Goal: Information Seeking & Learning: Learn about a topic

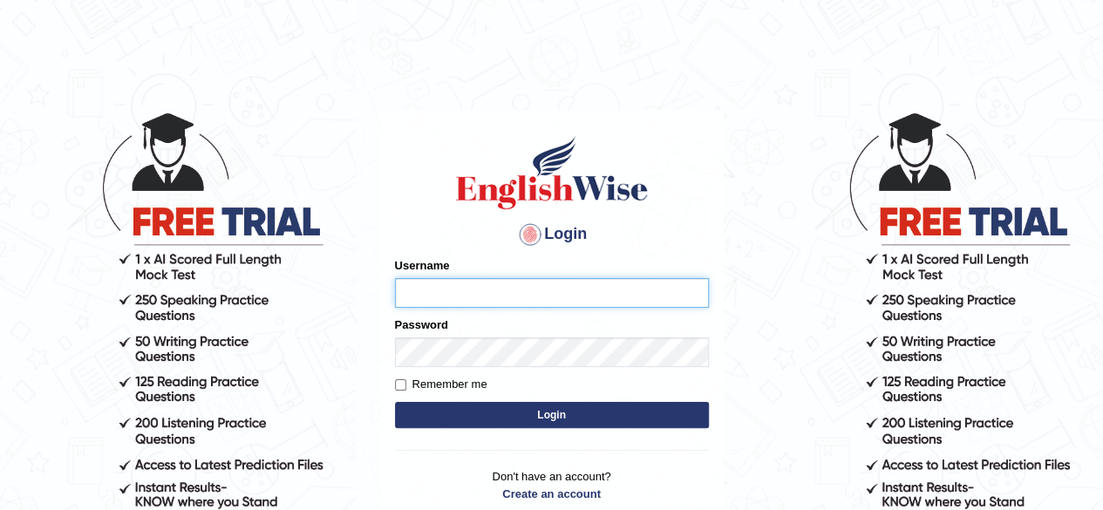
click at [433, 306] on input "Username" at bounding box center [552, 293] width 314 height 30
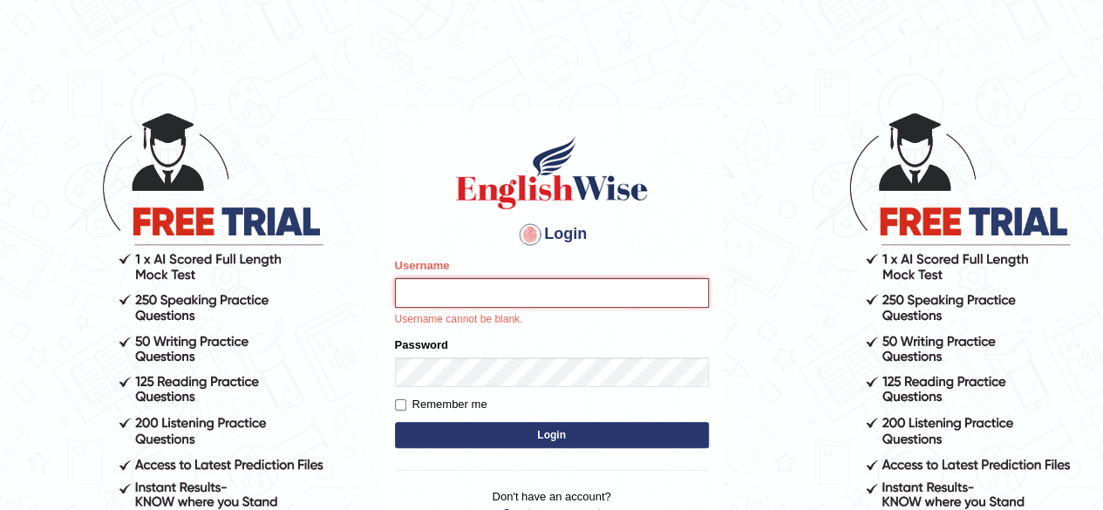
type input "[PERSON_NAME]"
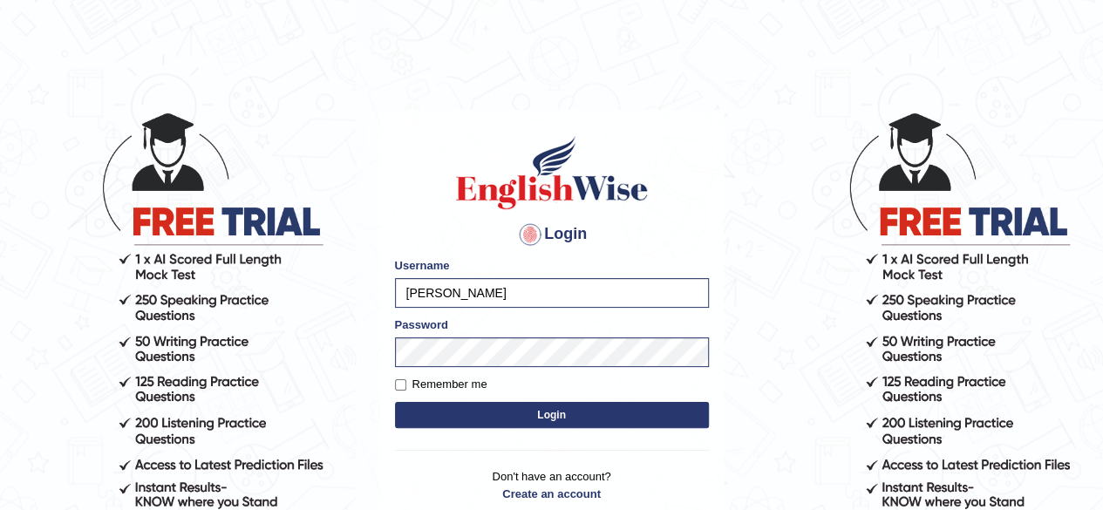
click at [472, 405] on button "Login" at bounding box center [552, 415] width 314 height 26
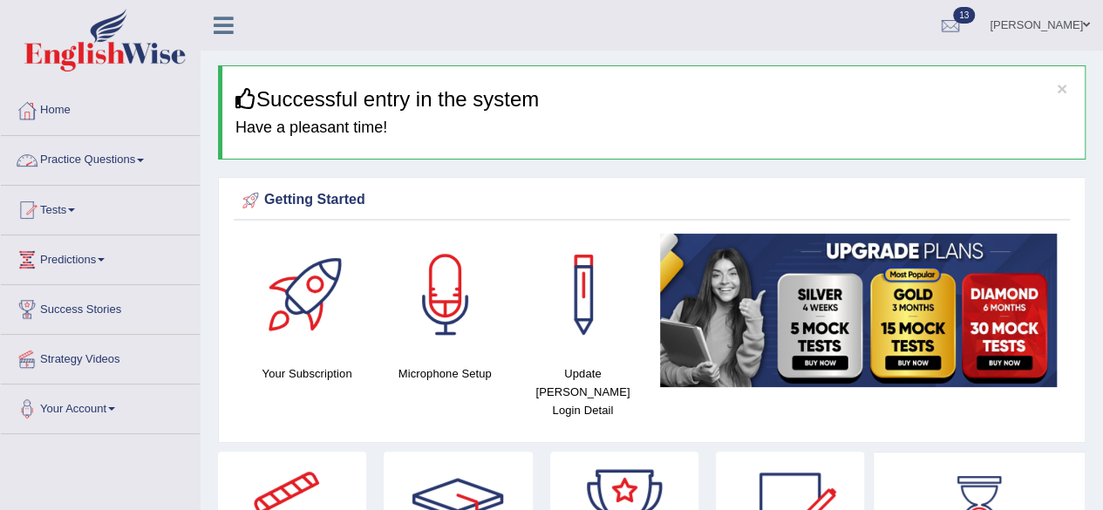
click at [99, 165] on link "Practice Questions" at bounding box center [100, 158] width 199 height 44
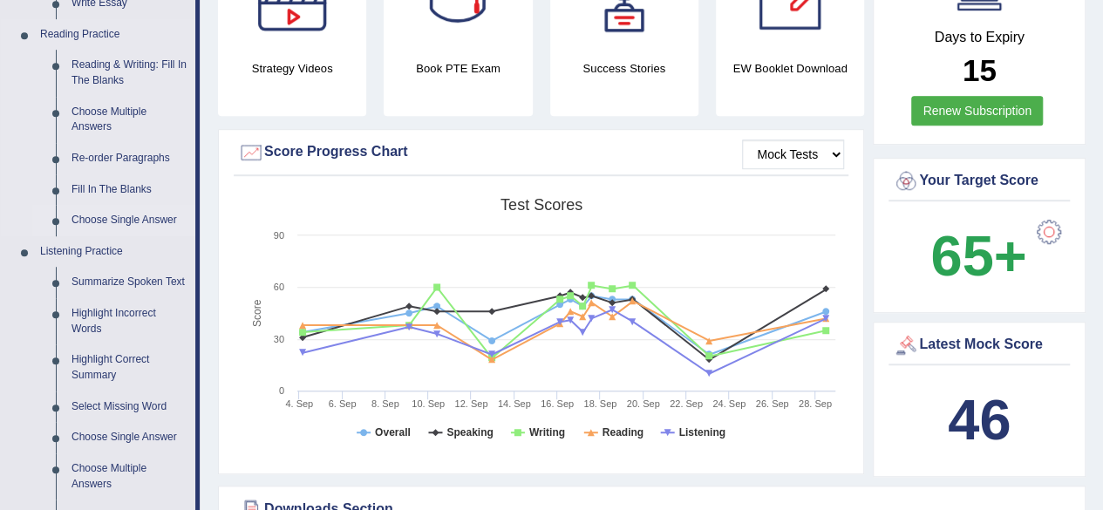
scroll to position [610, 0]
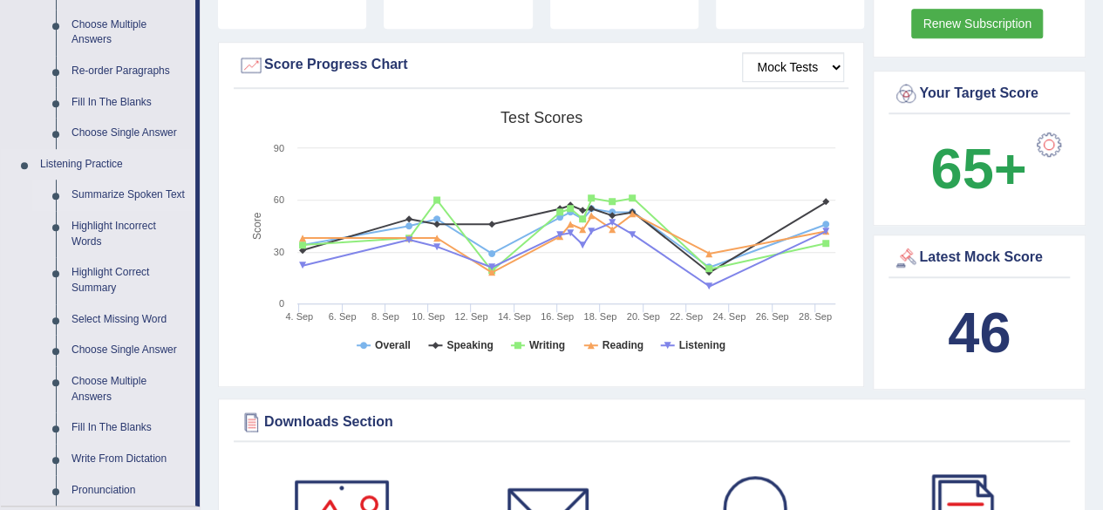
click at [126, 198] on link "Summarize Spoken Text" at bounding box center [130, 195] width 132 height 31
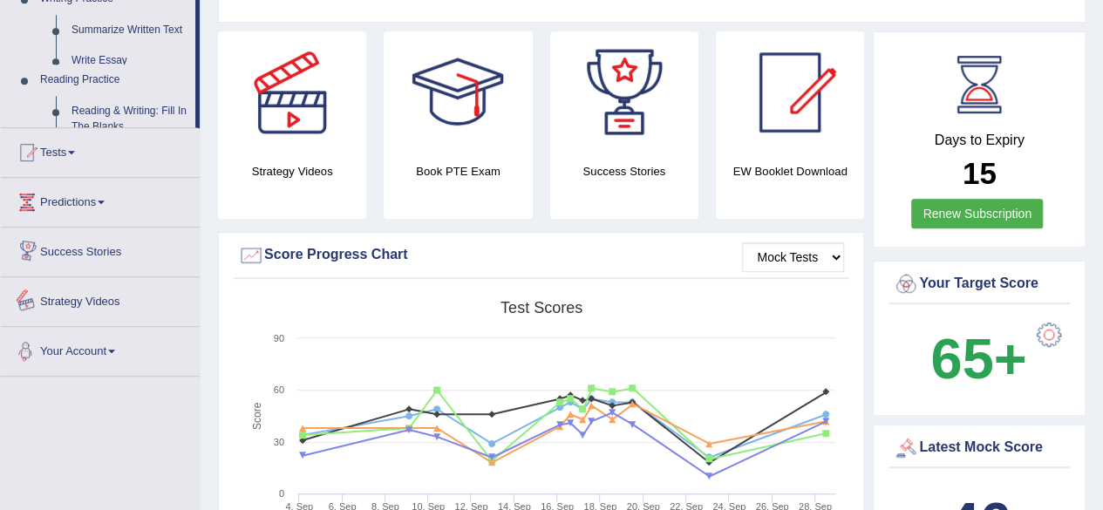
scroll to position [608, 0]
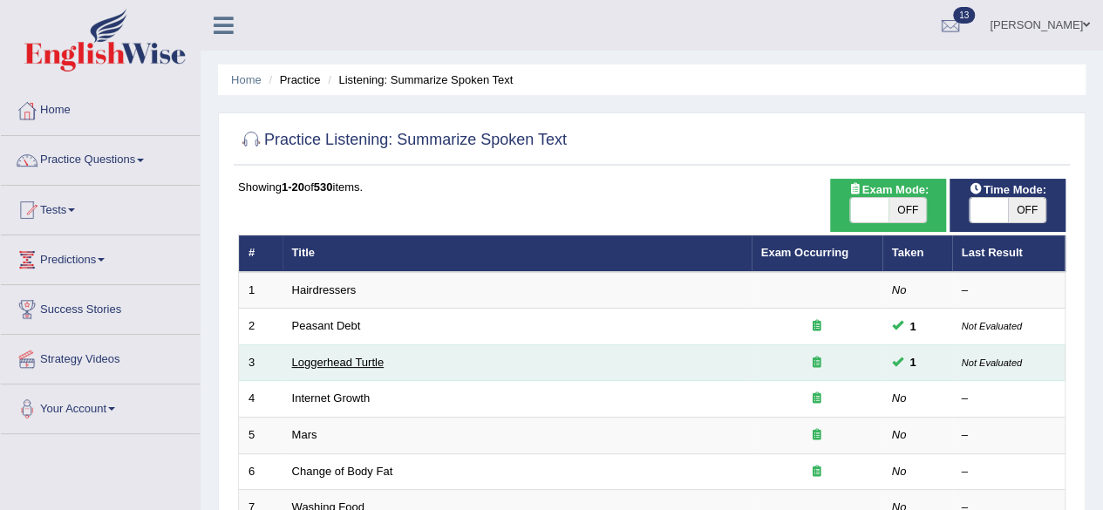
click at [363, 357] on link "Loggerhead Turtle" at bounding box center [338, 362] width 92 height 13
click at [369, 365] on link "Loggerhead Turtle" at bounding box center [338, 362] width 92 height 13
click at [368, 356] on link "Loggerhead Turtle" at bounding box center [338, 362] width 92 height 13
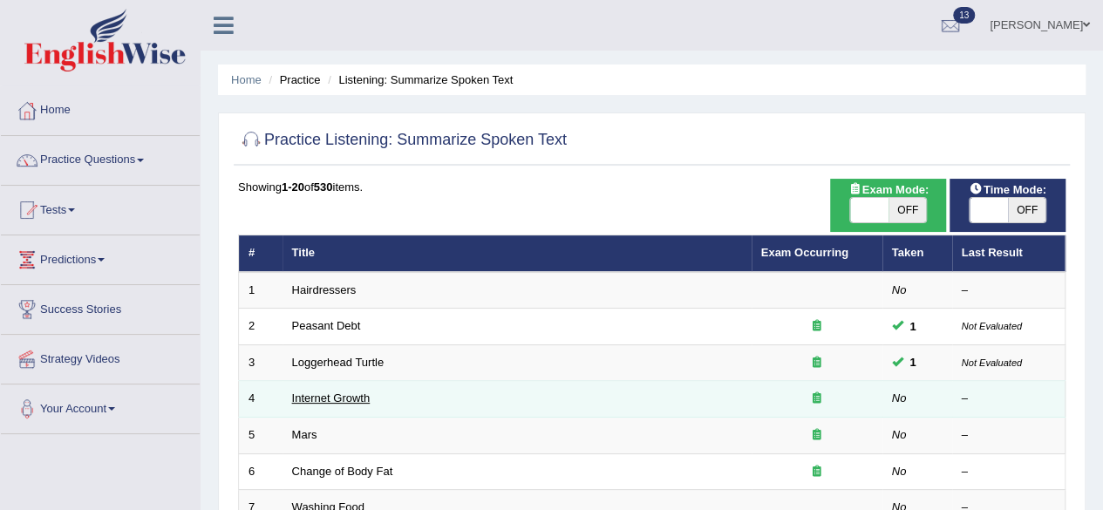
click at [322, 395] on link "Internet Growth" at bounding box center [331, 397] width 78 height 13
click at [324, 395] on link "Internet Growth" at bounding box center [331, 397] width 78 height 13
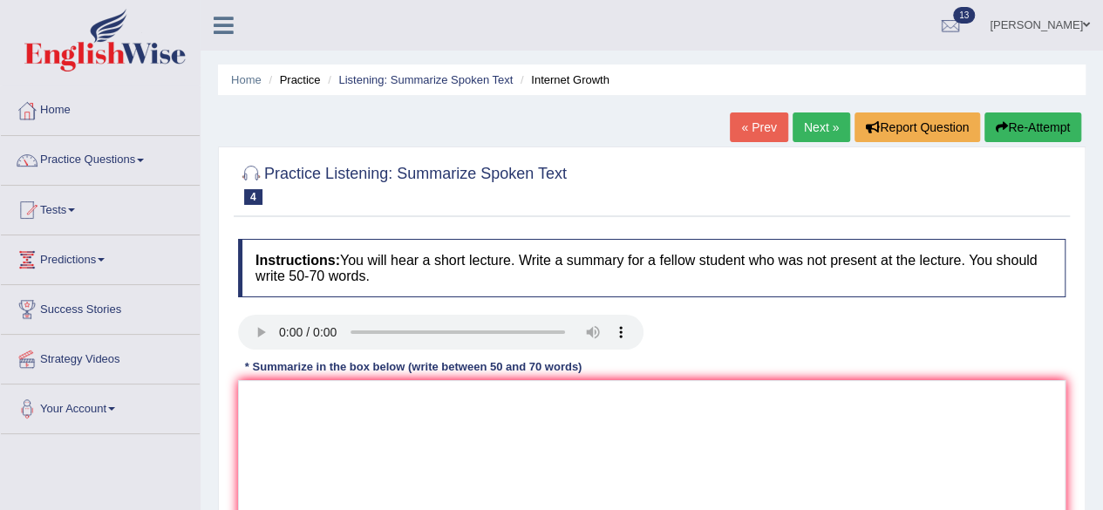
click at [67, 156] on link "Practice Questions" at bounding box center [100, 158] width 199 height 44
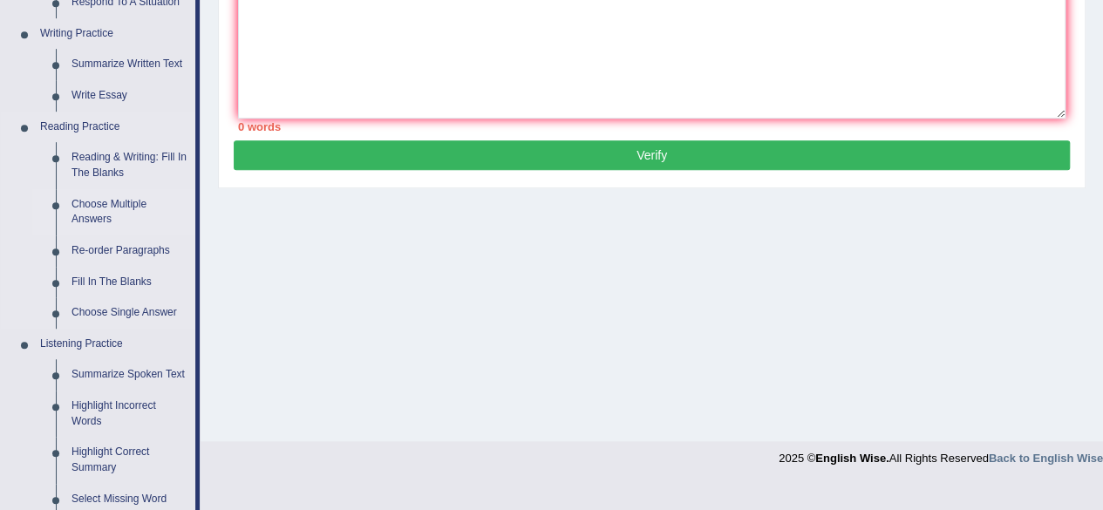
scroll to position [436, 0]
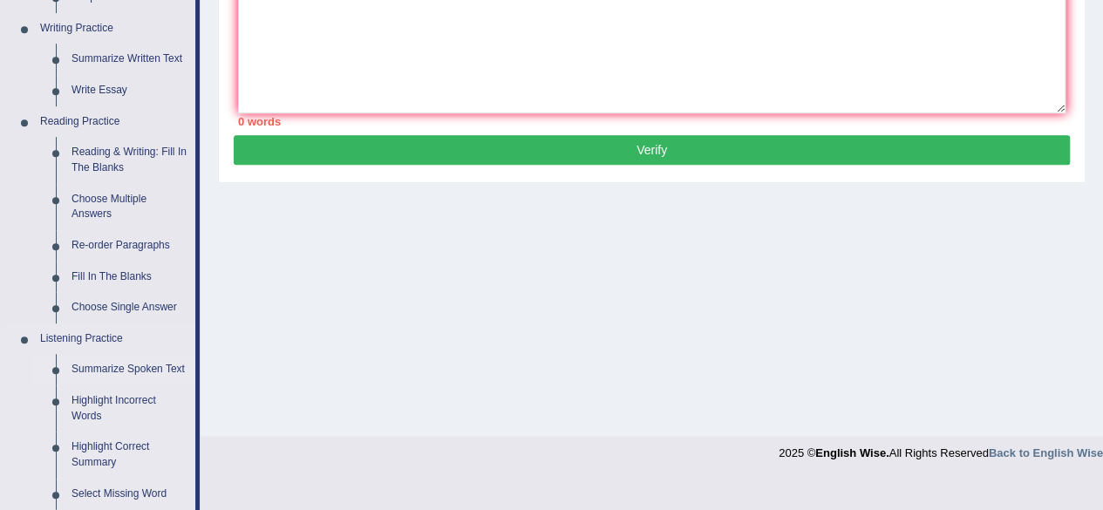
click at [105, 361] on link "Summarize Spoken Text" at bounding box center [130, 369] width 132 height 31
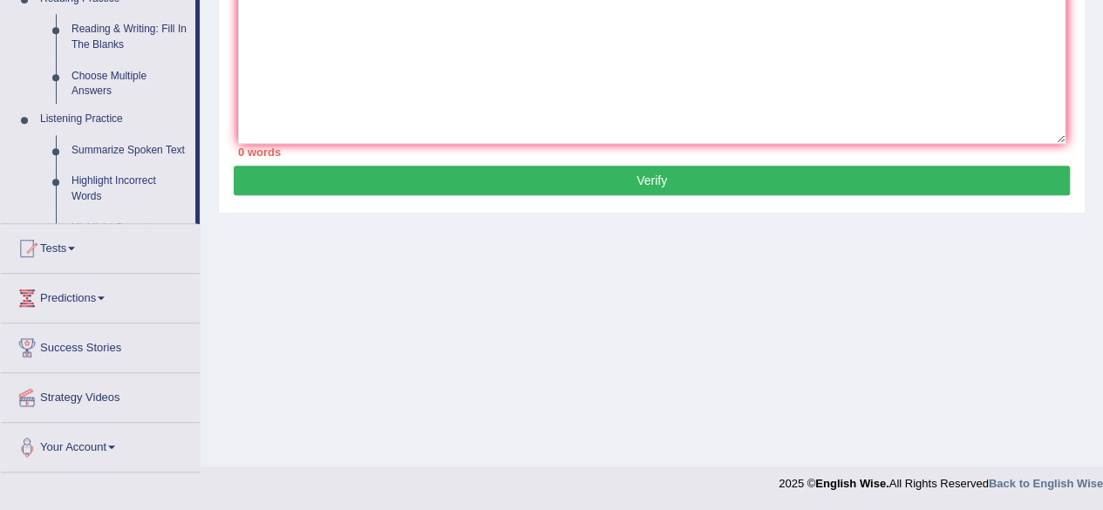
scroll to position [404, 0]
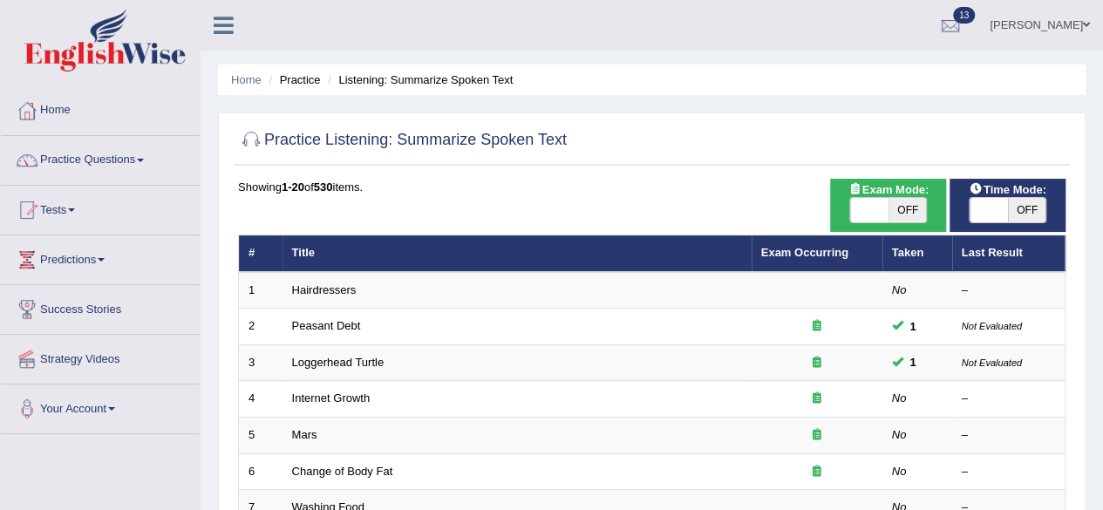
click at [899, 208] on span "OFF" at bounding box center [907, 210] width 38 height 24
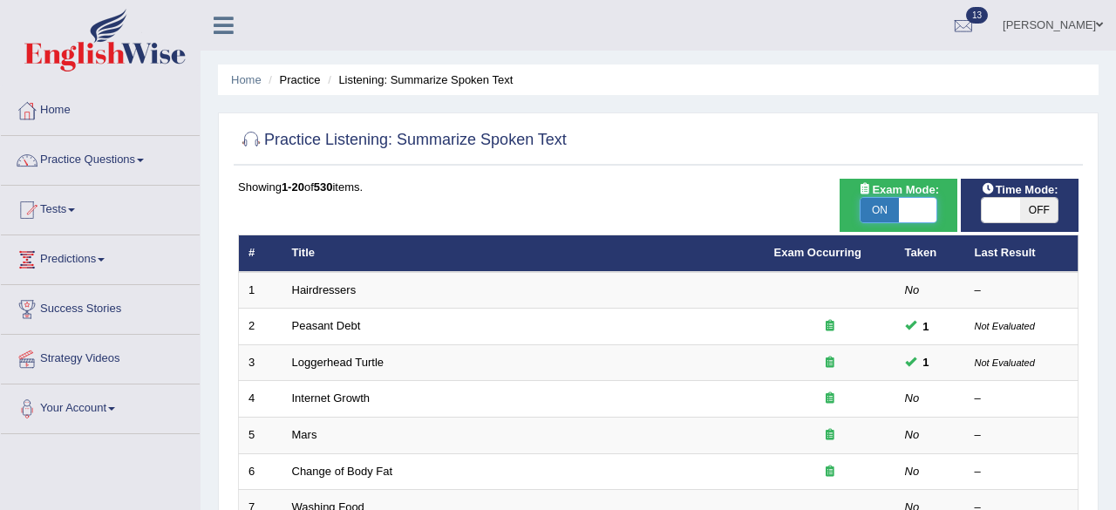
click at [872, 210] on span "ON" at bounding box center [879, 210] width 38 height 24
checkbox input "false"
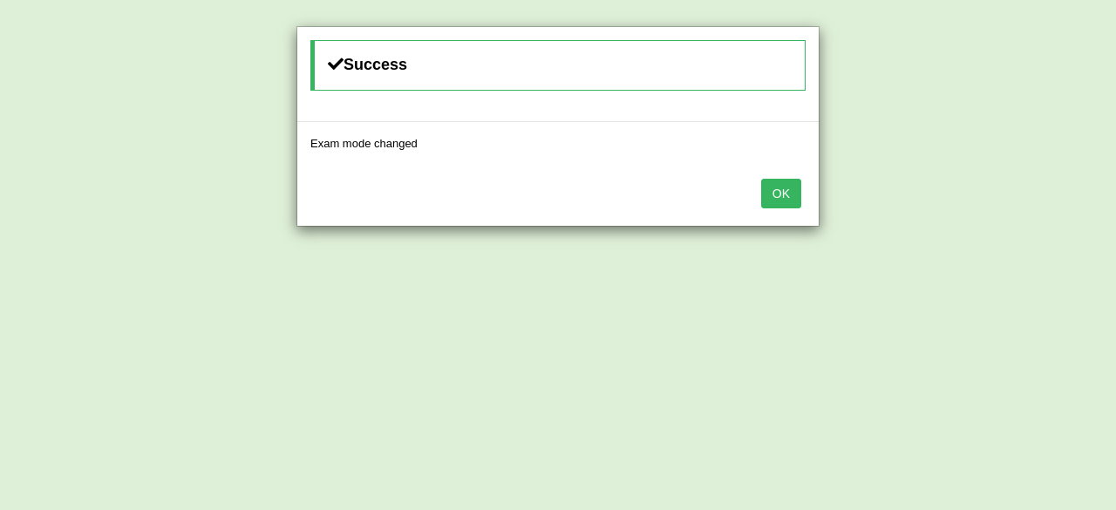
click at [784, 187] on button "OK" at bounding box center [781, 194] width 40 height 30
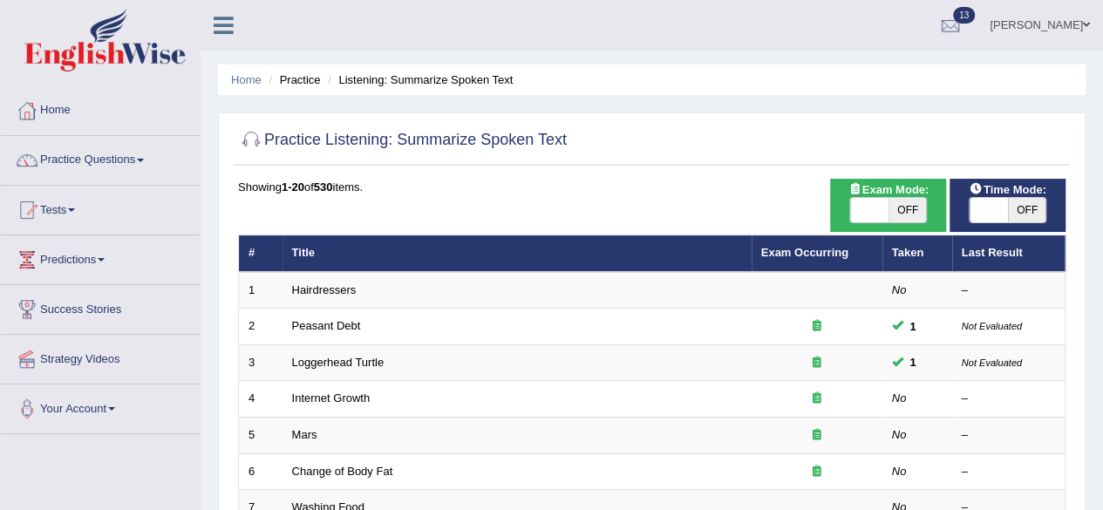
click at [913, 208] on span "OFF" at bounding box center [907, 210] width 38 height 24
checkbox input "true"
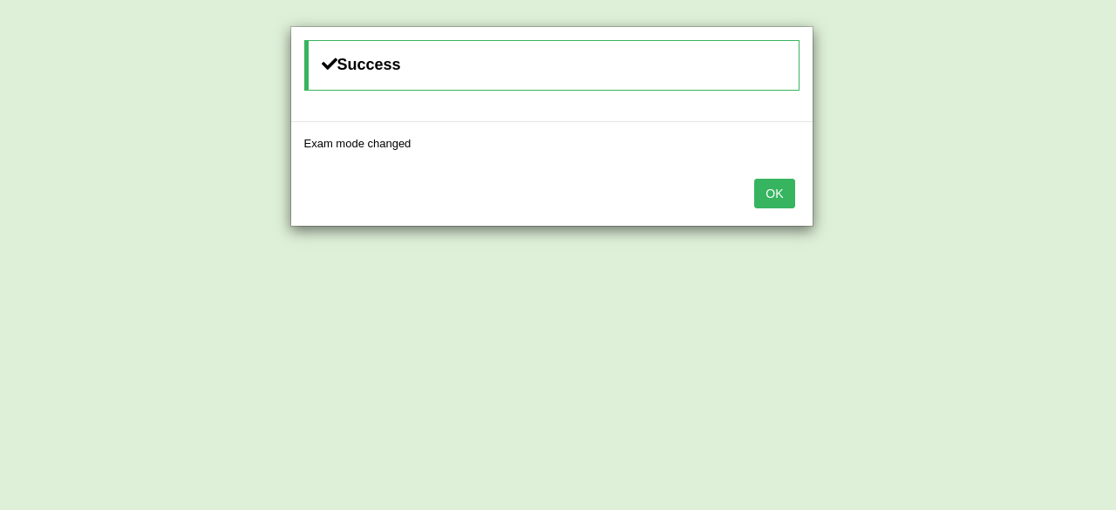
click at [770, 197] on button "OK" at bounding box center [774, 194] width 40 height 30
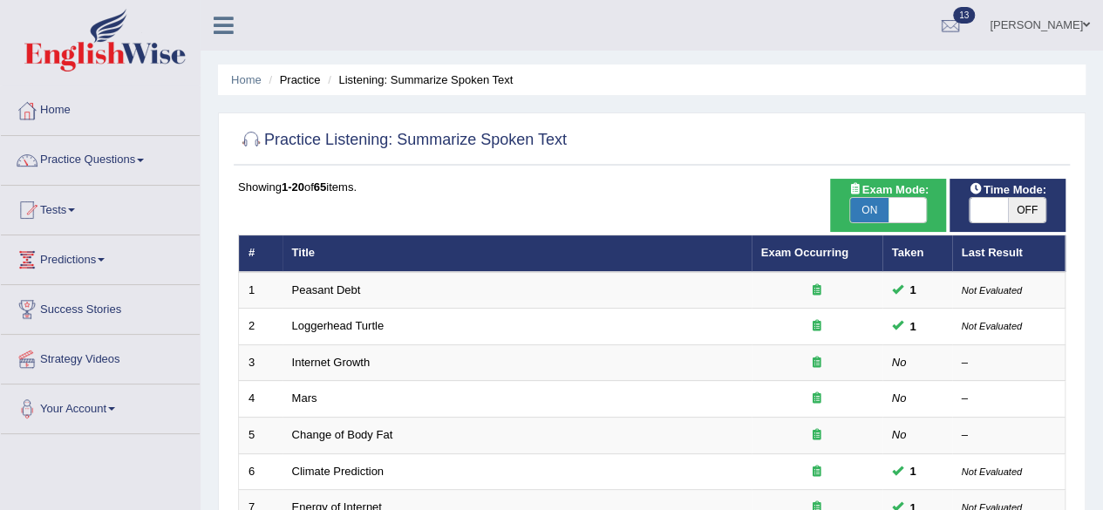
click at [1011, 208] on span "OFF" at bounding box center [1027, 210] width 38 height 24
checkbox input "true"
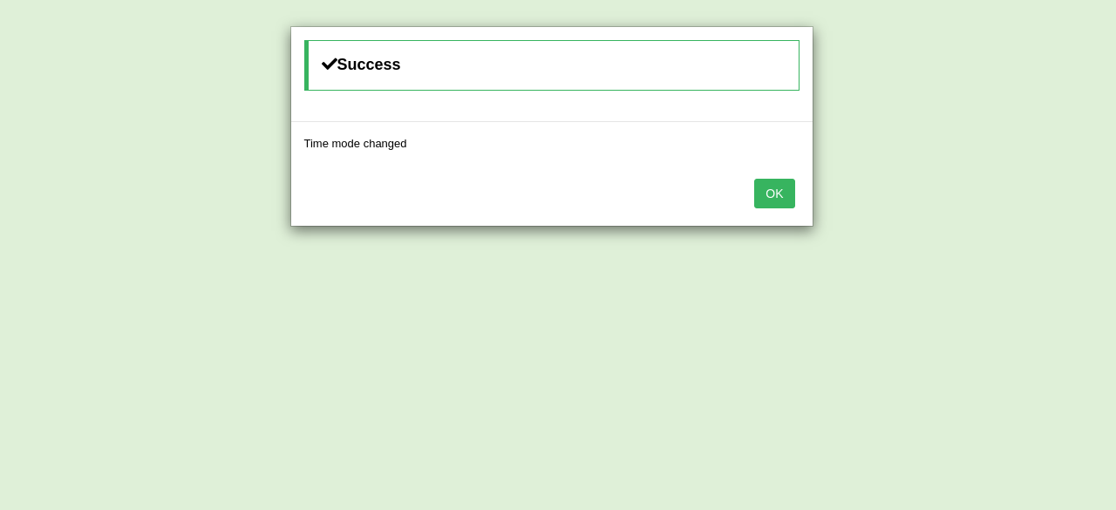
click at [776, 189] on button "OK" at bounding box center [774, 194] width 40 height 30
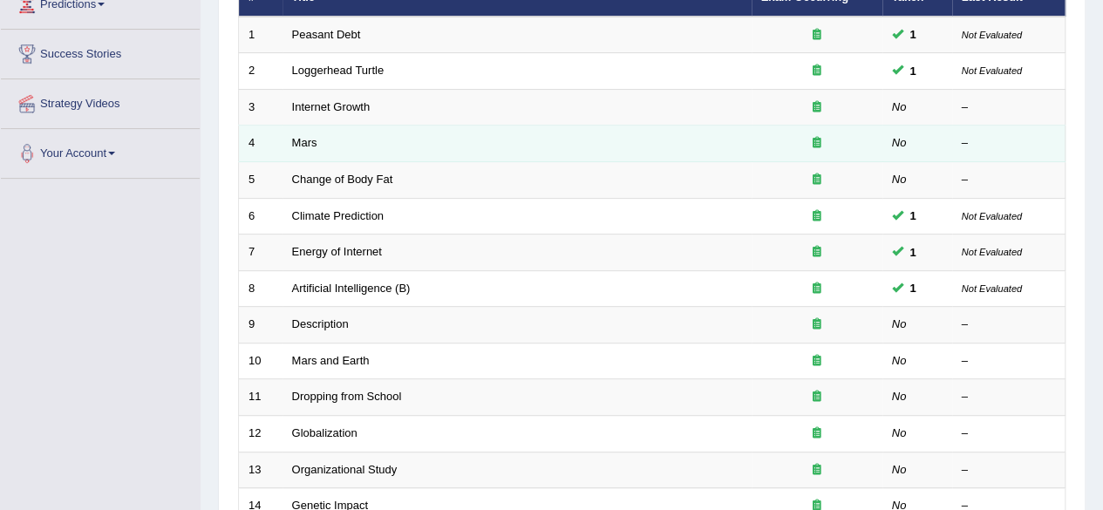
scroll to position [261, 0]
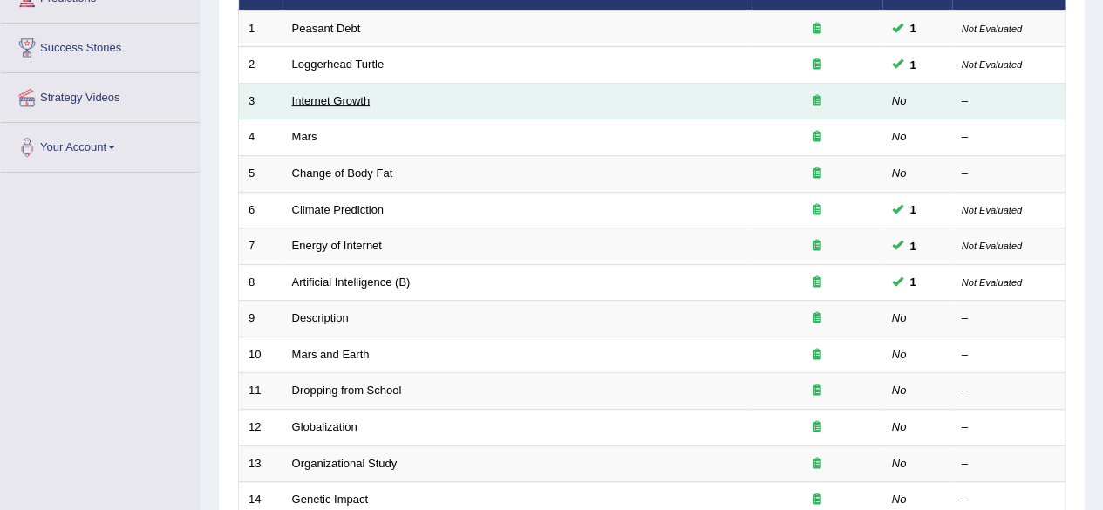
click at [349, 98] on link "Internet Growth" at bounding box center [331, 100] width 78 height 13
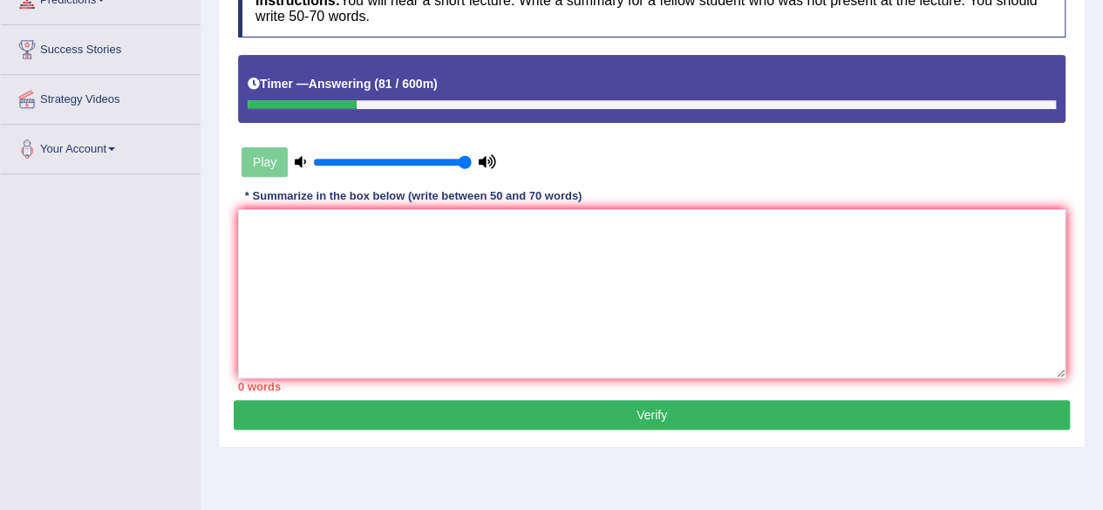
scroll to position [261, 0]
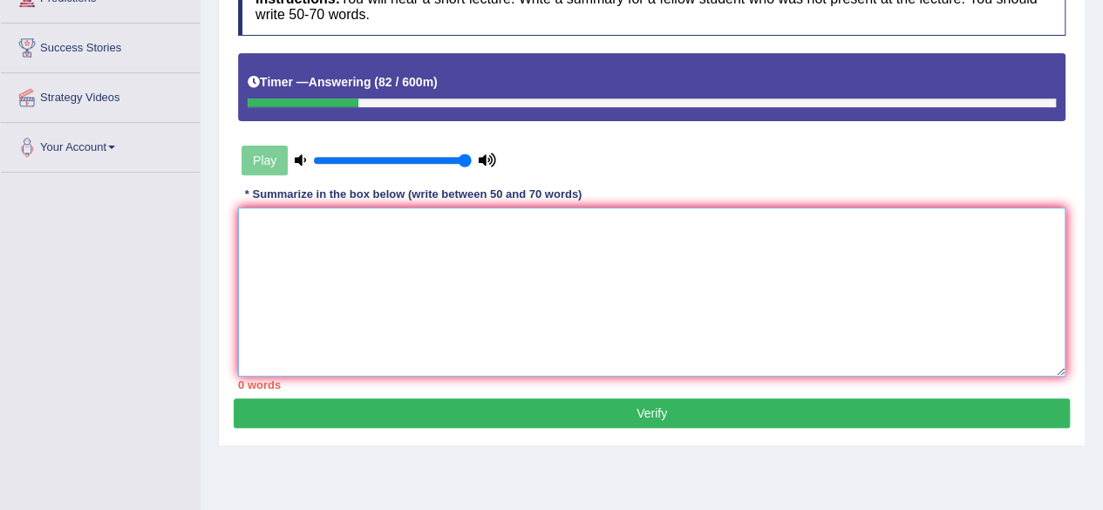
click at [483, 254] on textarea at bounding box center [651, 291] width 827 height 169
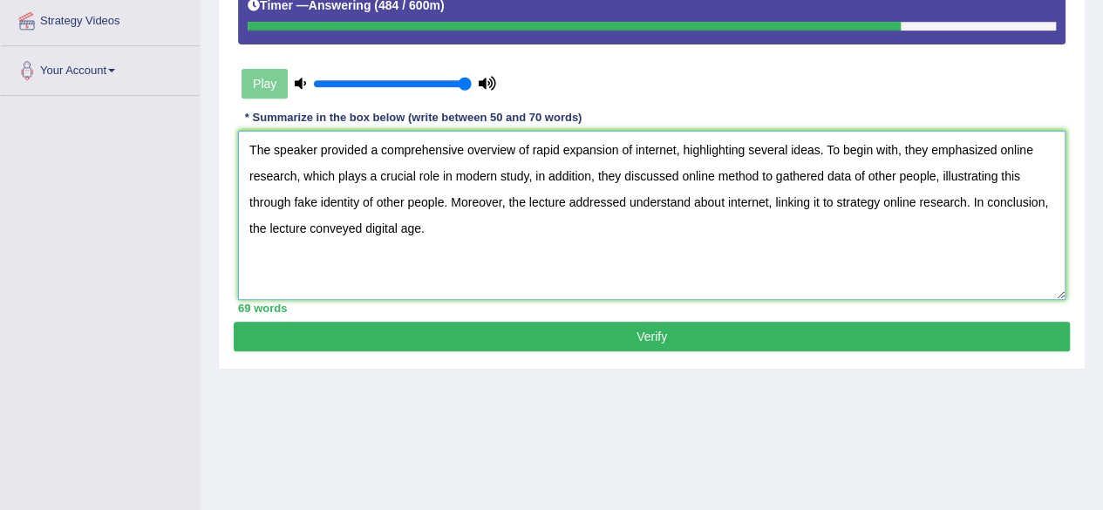
scroll to position [404, 0]
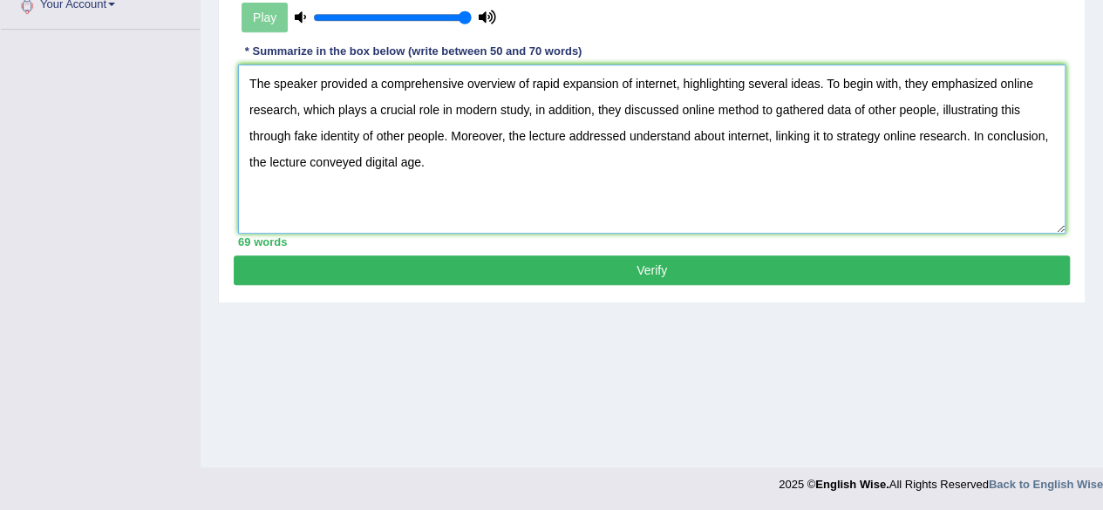
type textarea "The speaker provided a comprehensive overview of rapid expansion of internet, h…"
click at [456, 262] on button "Verify" at bounding box center [652, 270] width 836 height 30
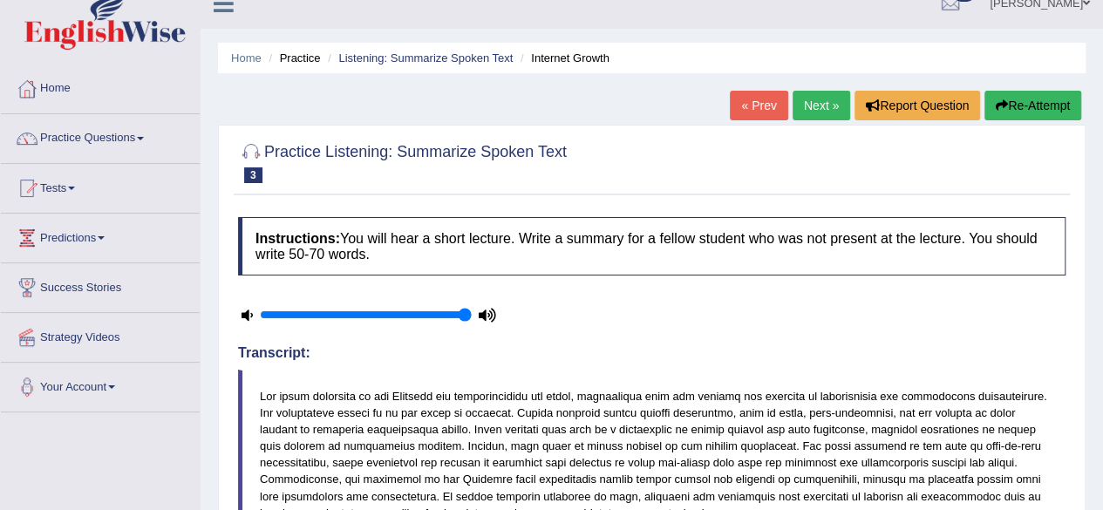
scroll to position [19, 0]
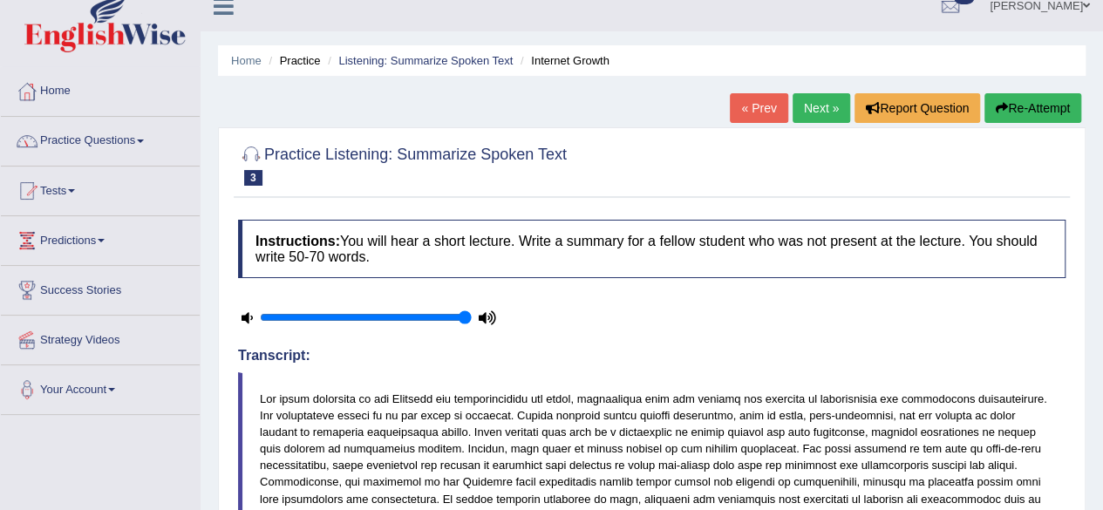
click at [85, 139] on link "Practice Questions" at bounding box center [100, 139] width 199 height 44
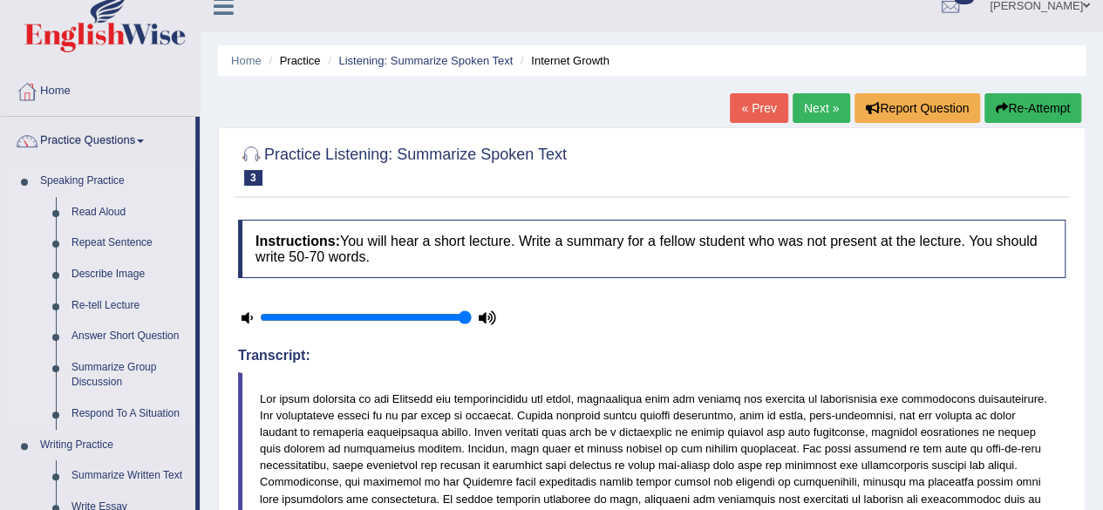
click at [101, 205] on link "Read Aloud" at bounding box center [130, 212] width 132 height 31
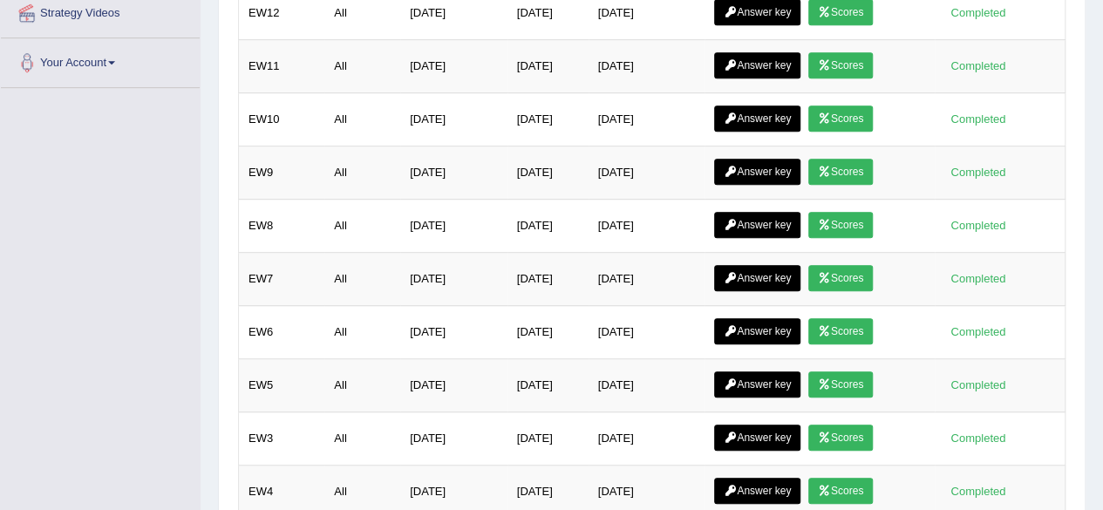
scroll to position [623, 0]
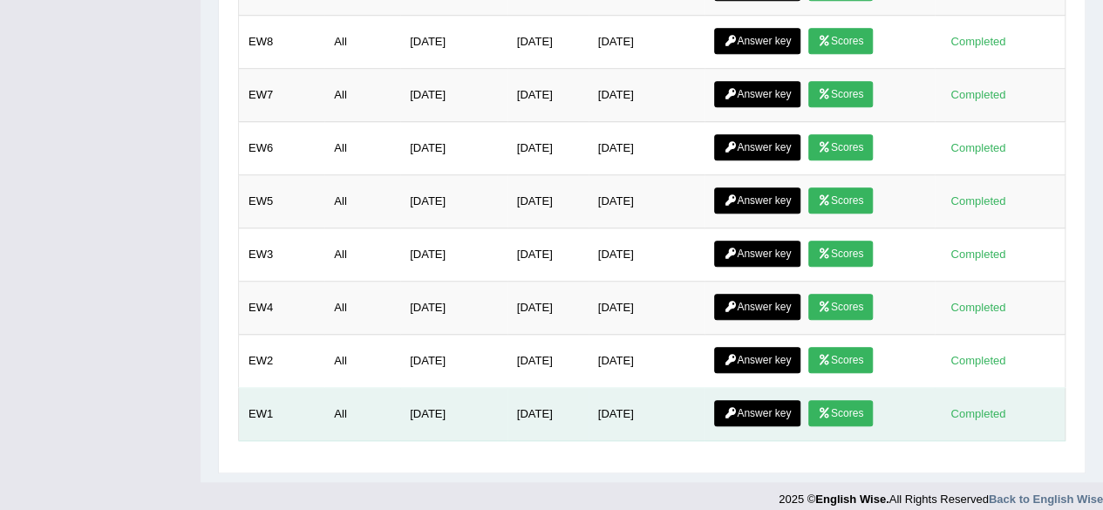
click at [855, 405] on link "Scores" at bounding box center [840, 413] width 64 height 26
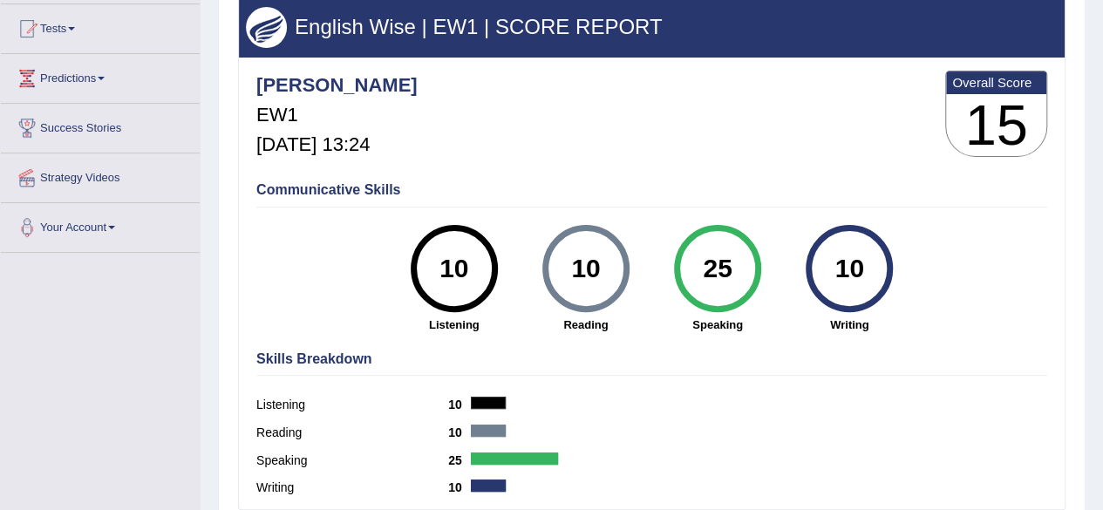
scroll to position [56, 0]
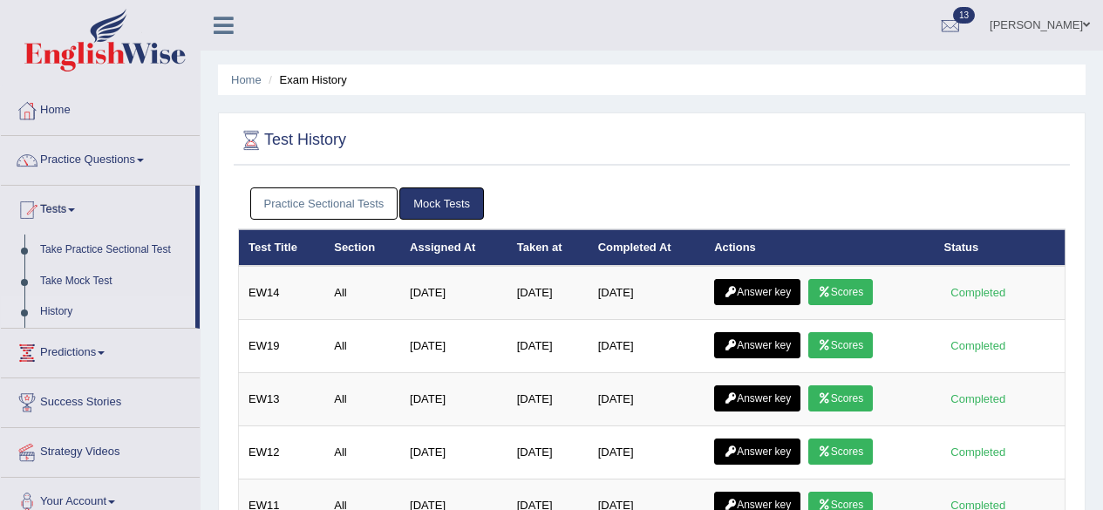
scroll to position [623, 0]
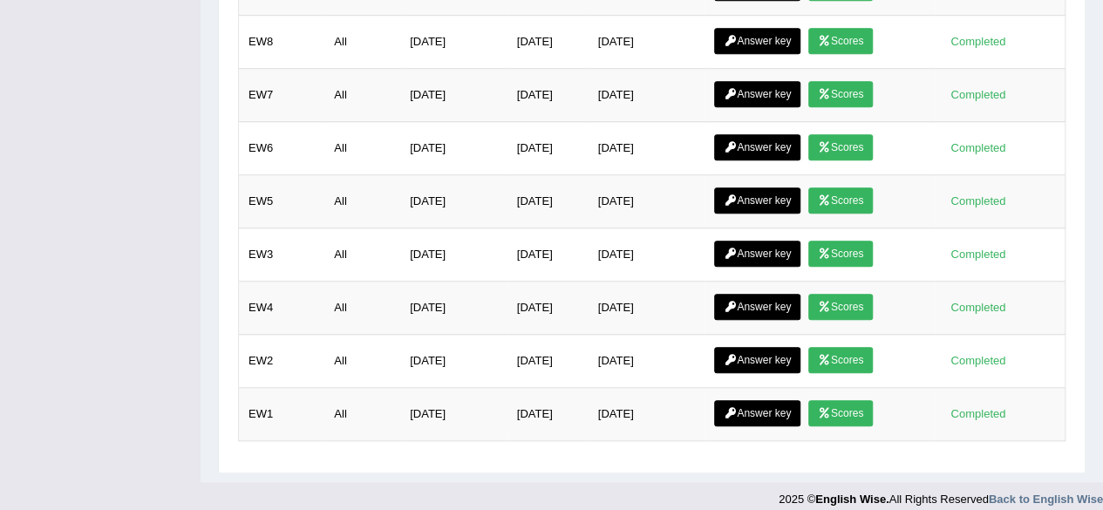
click at [852, 347] on link "Scores" at bounding box center [840, 360] width 64 height 26
click at [861, 294] on link "Scores" at bounding box center [840, 307] width 64 height 26
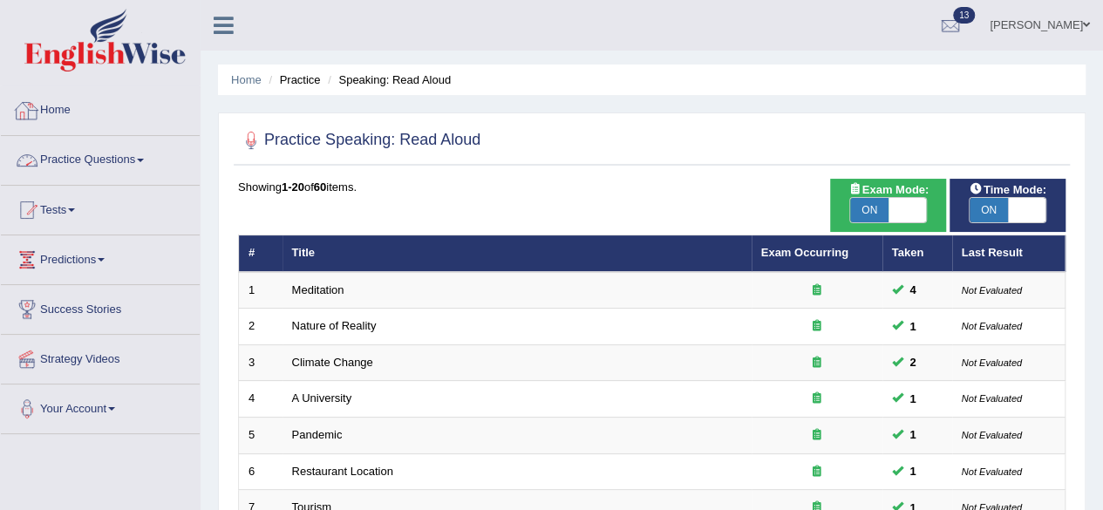
click at [61, 161] on link "Practice Questions" at bounding box center [100, 158] width 199 height 44
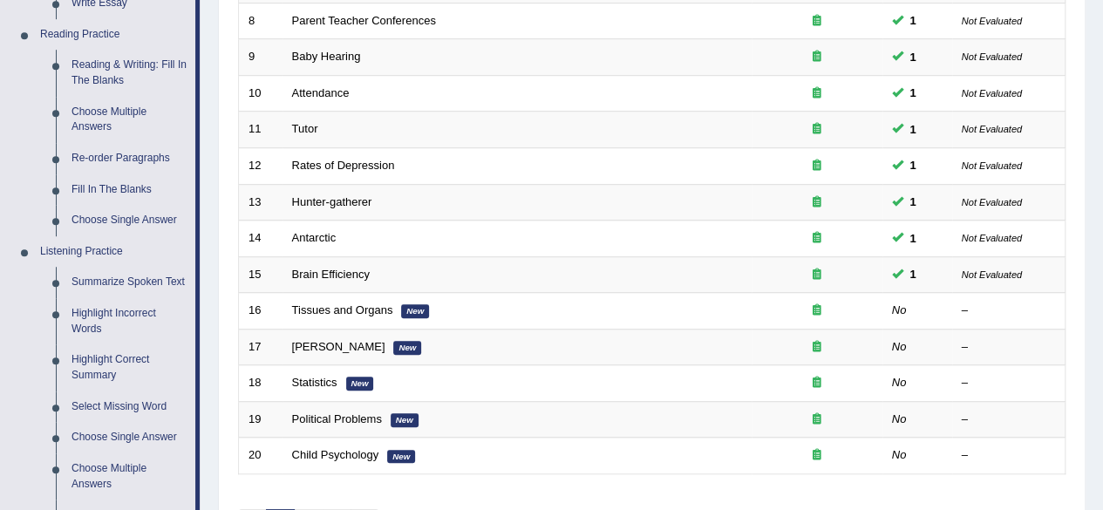
scroll to position [697, 0]
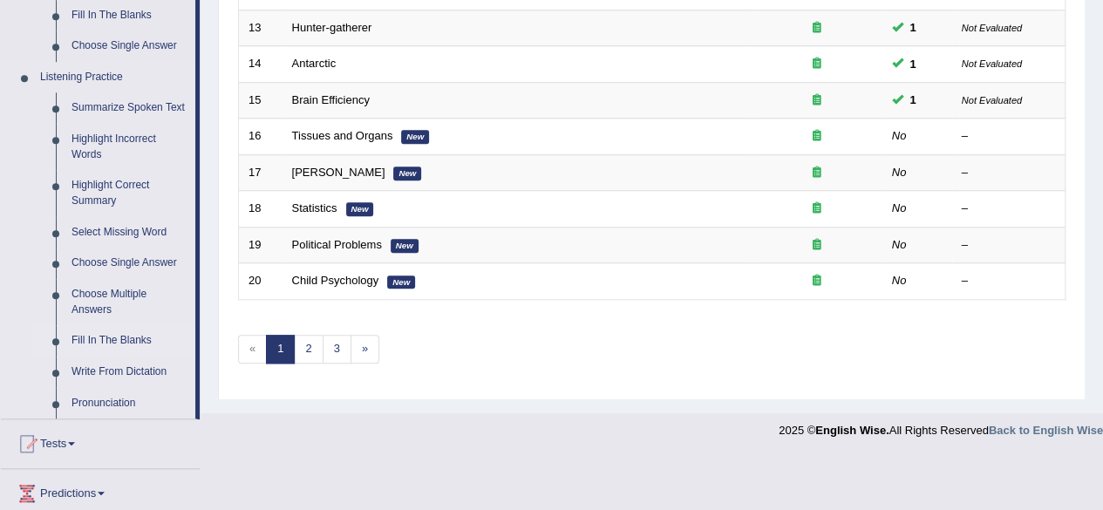
click at [115, 345] on link "Fill In The Blanks" at bounding box center [130, 340] width 132 height 31
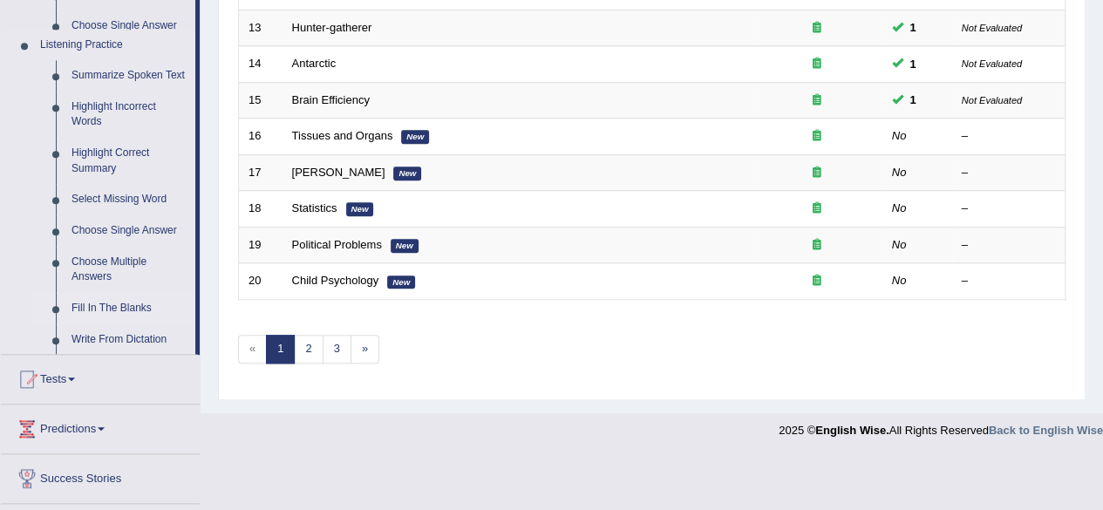
scroll to position [574, 0]
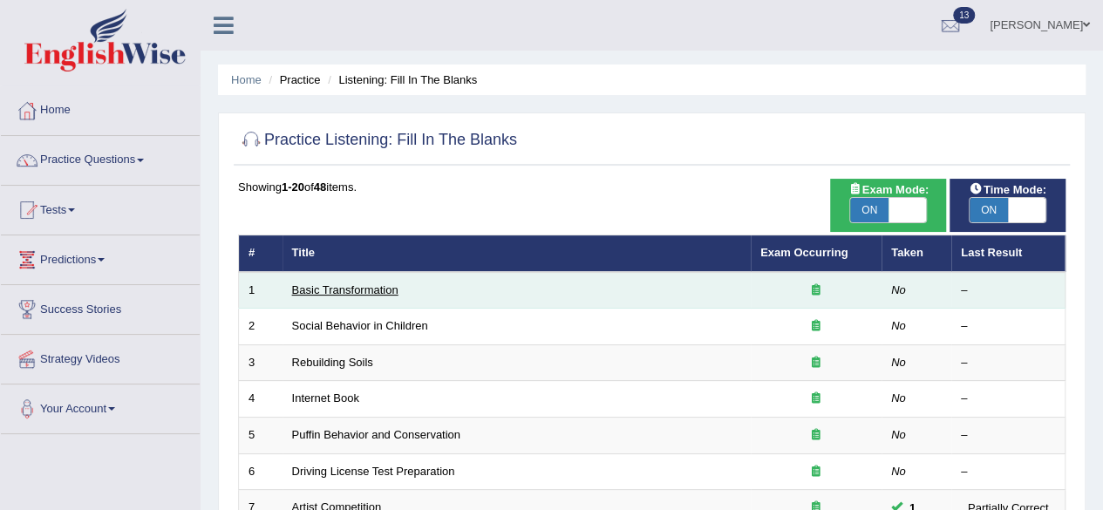
click at [333, 289] on link "Basic Transformation" at bounding box center [345, 289] width 106 height 13
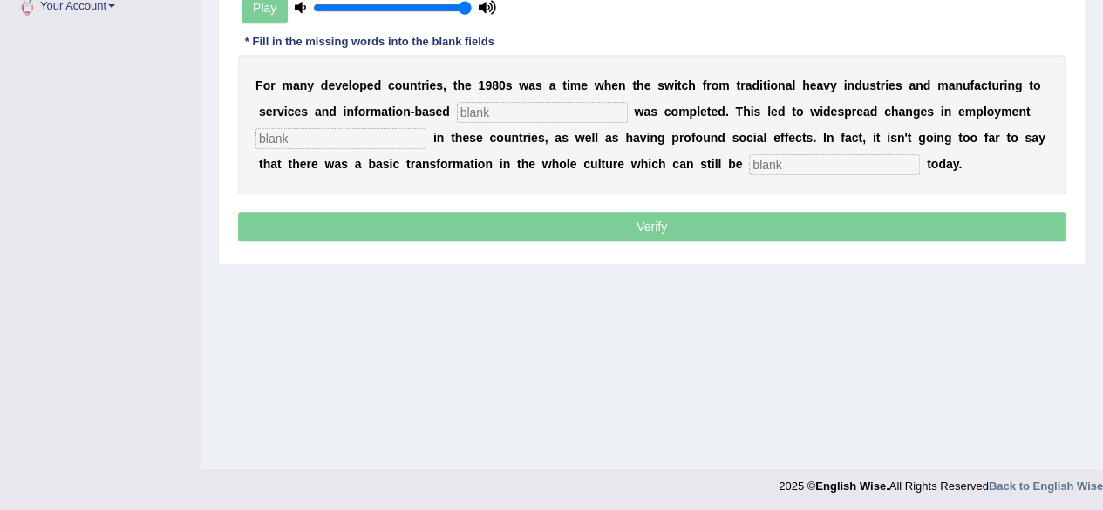
scroll to position [404, 0]
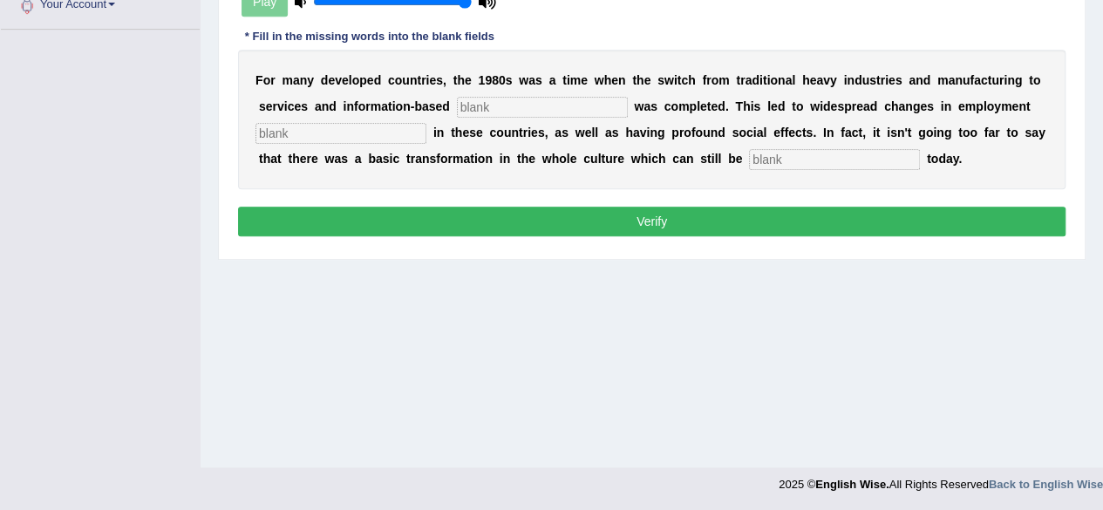
click at [765, 166] on input "text" at bounding box center [834, 159] width 171 height 21
type input "observe"
click at [353, 144] on div "F o r m a n y d e v e l o p e d c o u n t r i e s , t h e 1 9 8 0 s w a s a t i…" at bounding box center [651, 119] width 827 height 139
click at [361, 132] on input "text" at bounding box center [340, 133] width 171 height 21
type input "pattern"
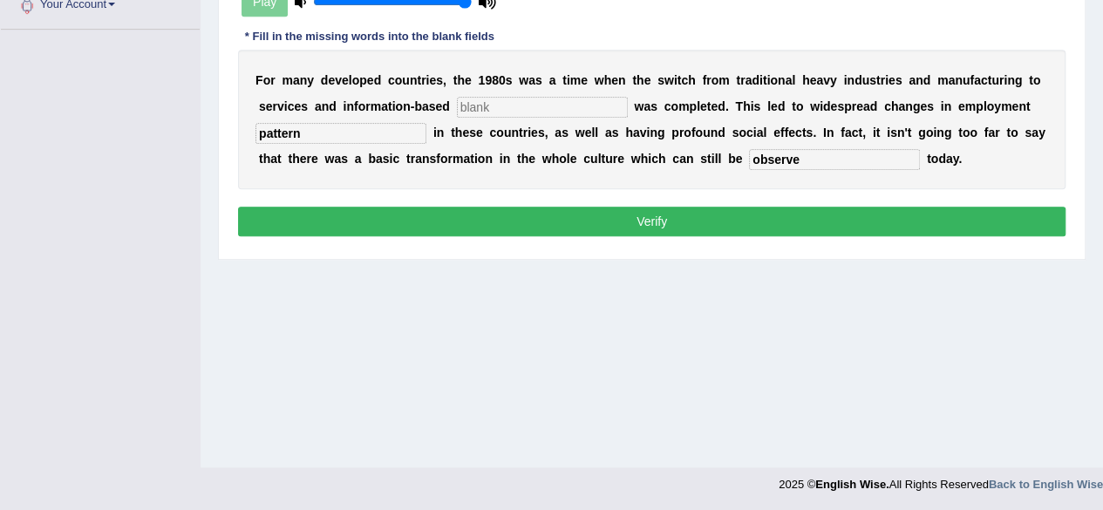
click at [491, 104] on input "text" at bounding box center [542, 107] width 171 height 21
drag, startPoint x: 465, startPoint y: 100, endPoint x: 451, endPoint y: 99, distance: 14.0
click at [451, 99] on div "F o r m a n y d e v e l o p e d c o u n t r i e s , t h e 1 9 8 0 s w a s a t i…" at bounding box center [651, 119] width 827 height 139
click at [506, 100] on input "interprices" at bounding box center [542, 107] width 171 height 21
type input "interprises"
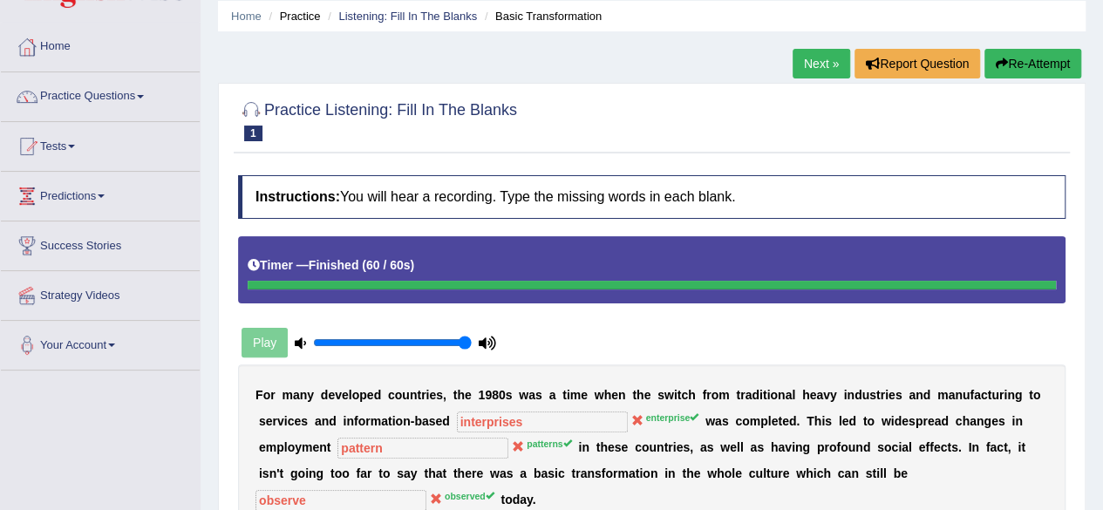
scroll to position [56, 0]
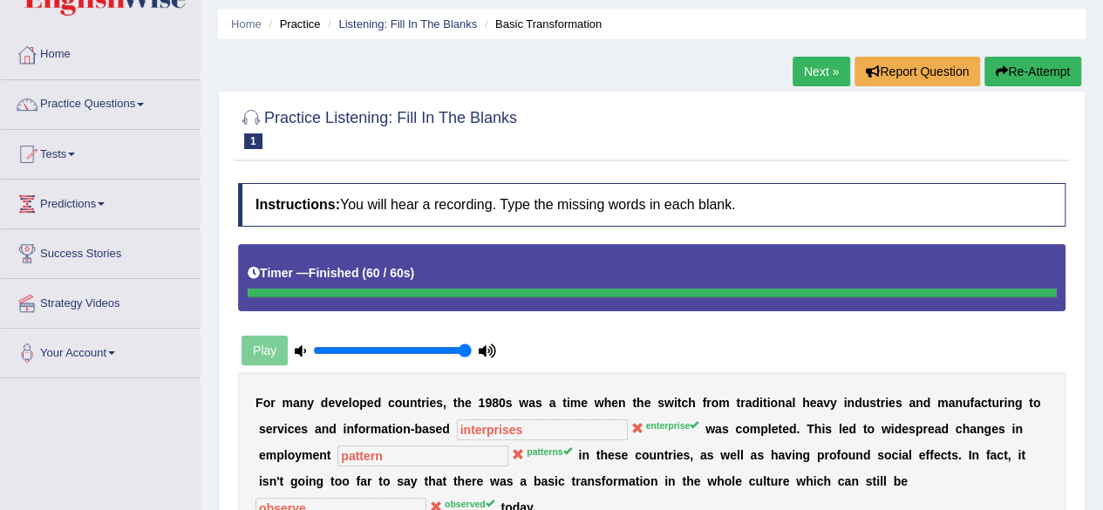
click at [809, 74] on link "Next »" at bounding box center [821, 72] width 58 height 30
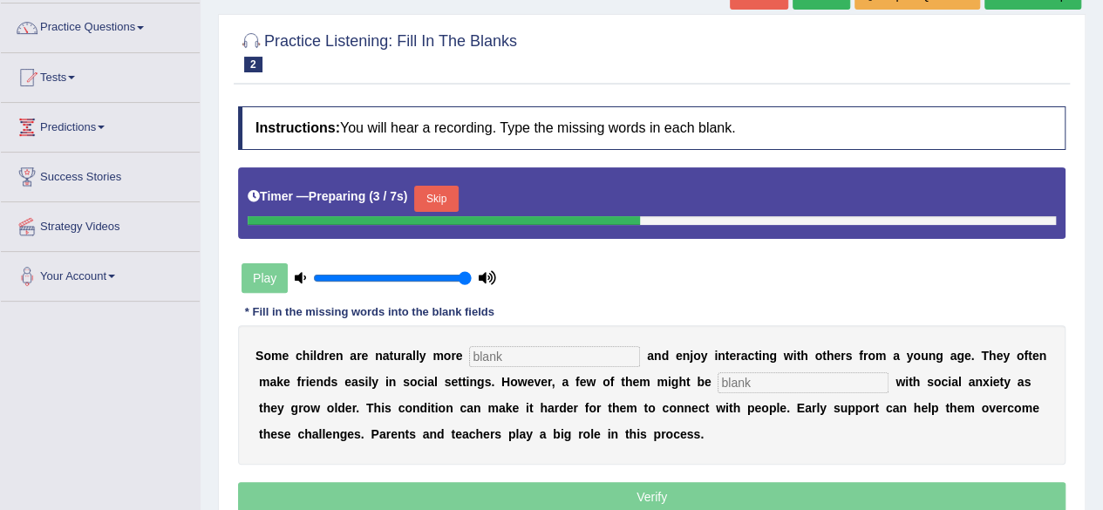
scroll to position [174, 0]
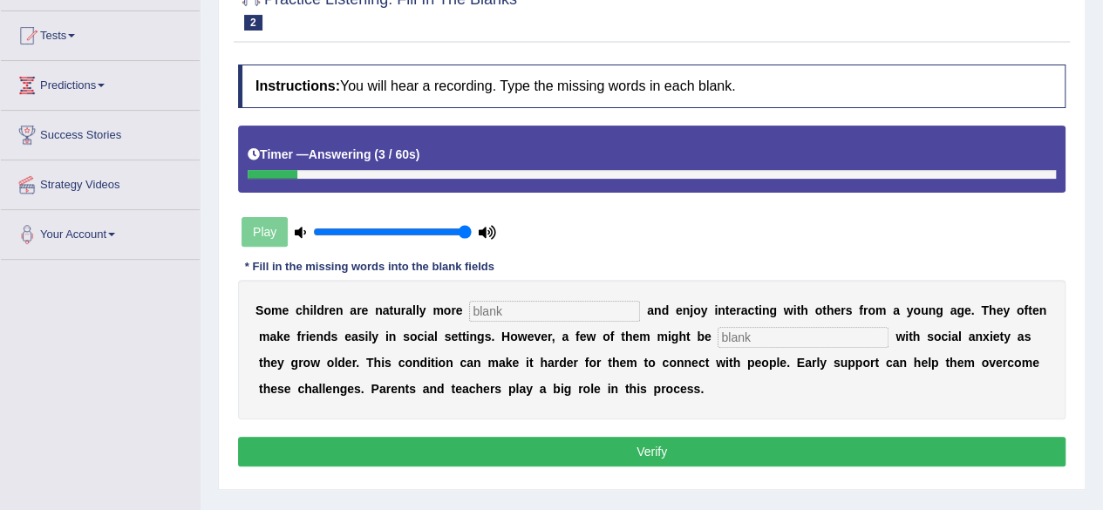
click at [525, 306] on input "text" at bounding box center [554, 311] width 171 height 21
type input "socialized"
click at [791, 334] on input "text" at bounding box center [802, 337] width 171 height 21
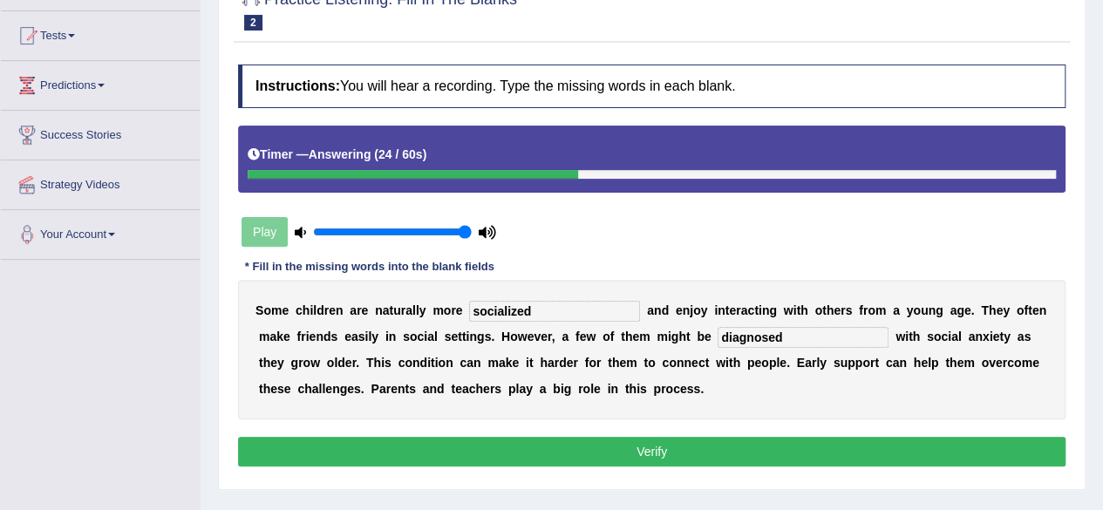
type input "diagnosed"
click at [783, 454] on button "Verify" at bounding box center [651, 452] width 827 height 30
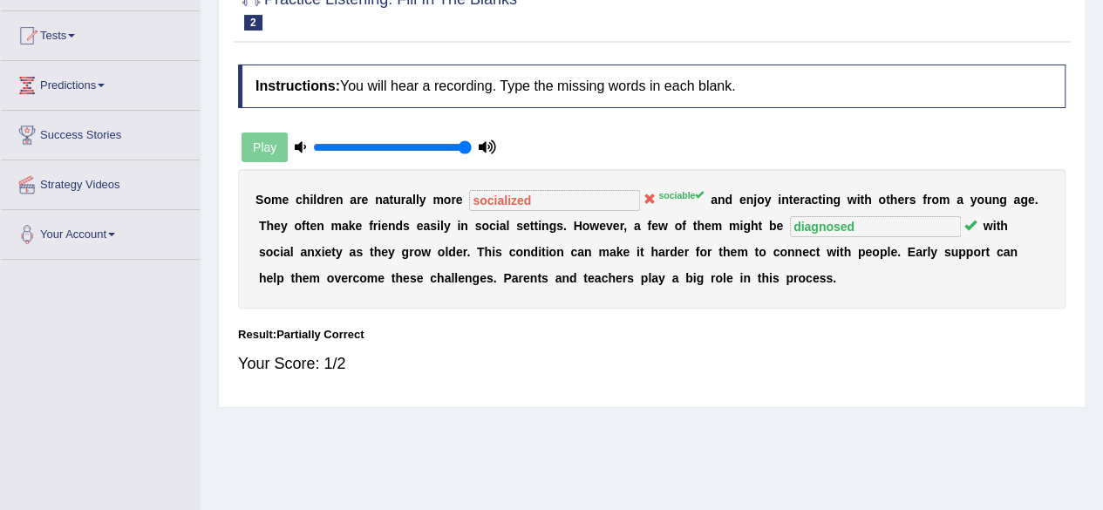
scroll to position [0, 0]
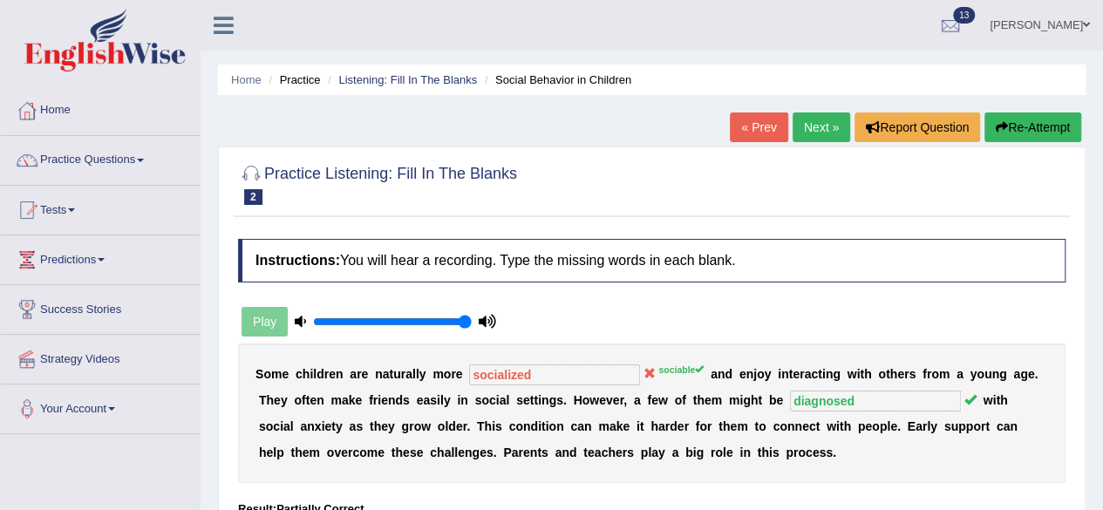
click at [797, 129] on link "Next »" at bounding box center [821, 127] width 58 height 30
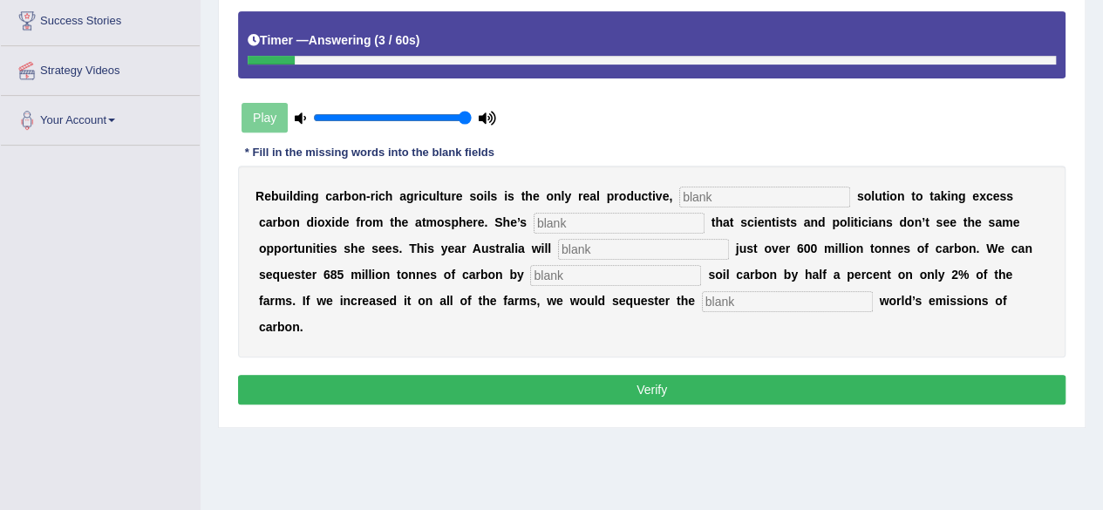
scroll to position [261, 0]
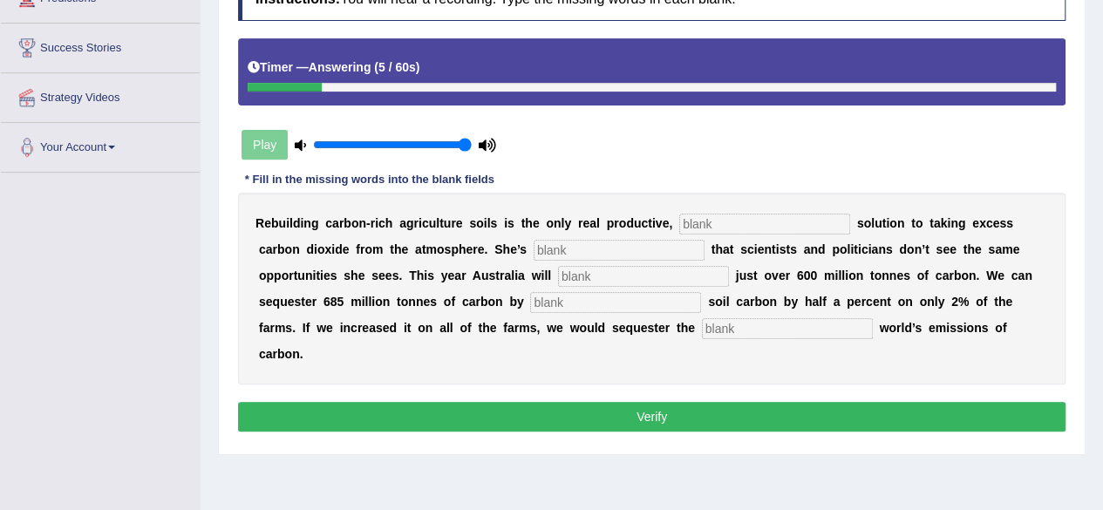
click at [745, 334] on input "text" at bounding box center [787, 328] width 171 height 21
type input "whole"
click at [727, 217] on input "text" at bounding box center [764, 224] width 171 height 21
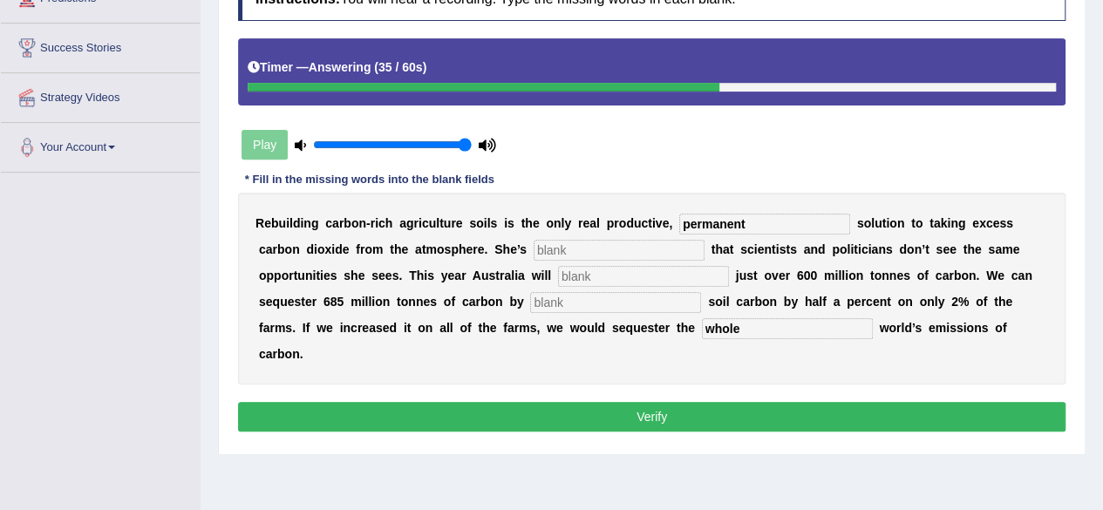
type input "permanent"
click at [608, 254] on input "text" at bounding box center [618, 250] width 171 height 21
click at [585, 293] on input "text" at bounding box center [615, 302] width 171 height 21
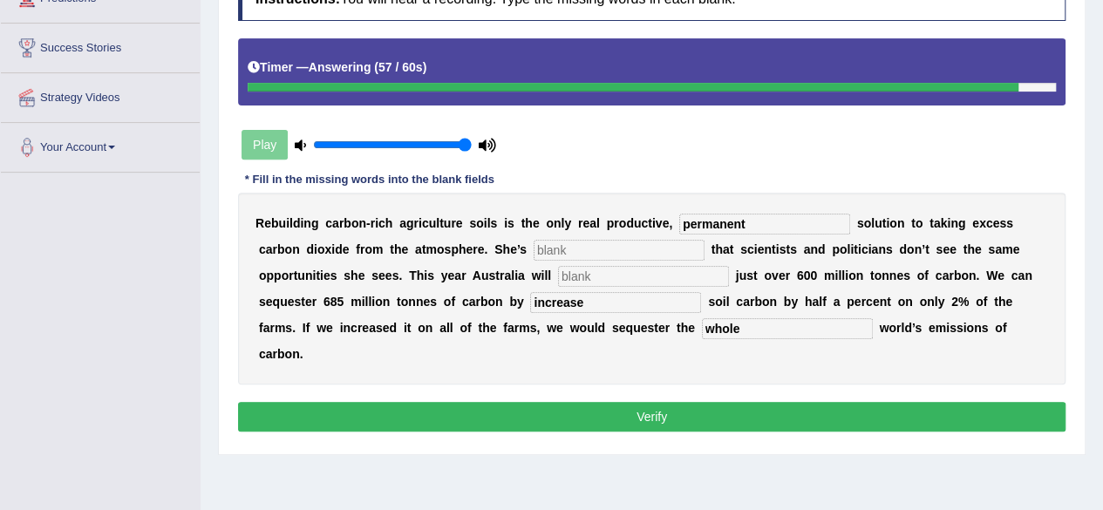
type input "increase"
click at [605, 268] on input "text" at bounding box center [643, 276] width 171 height 21
type input "admit"
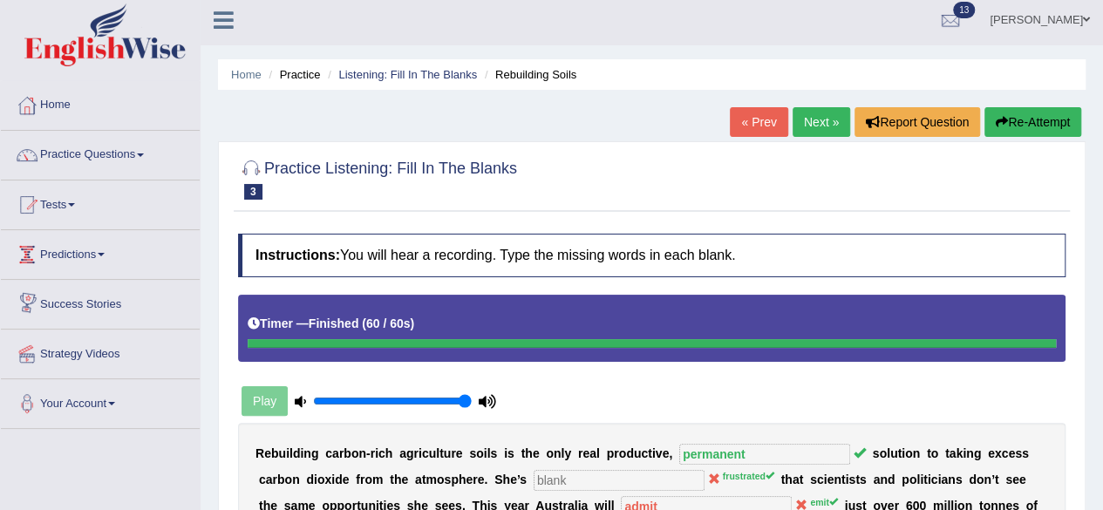
scroll to position [0, 0]
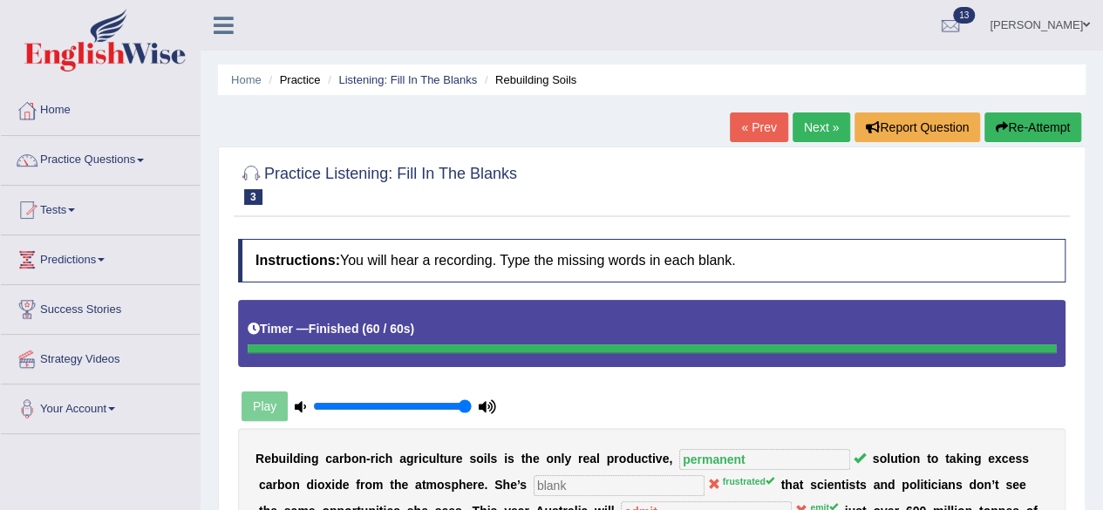
click at [71, 112] on link "Home" at bounding box center [100, 108] width 199 height 44
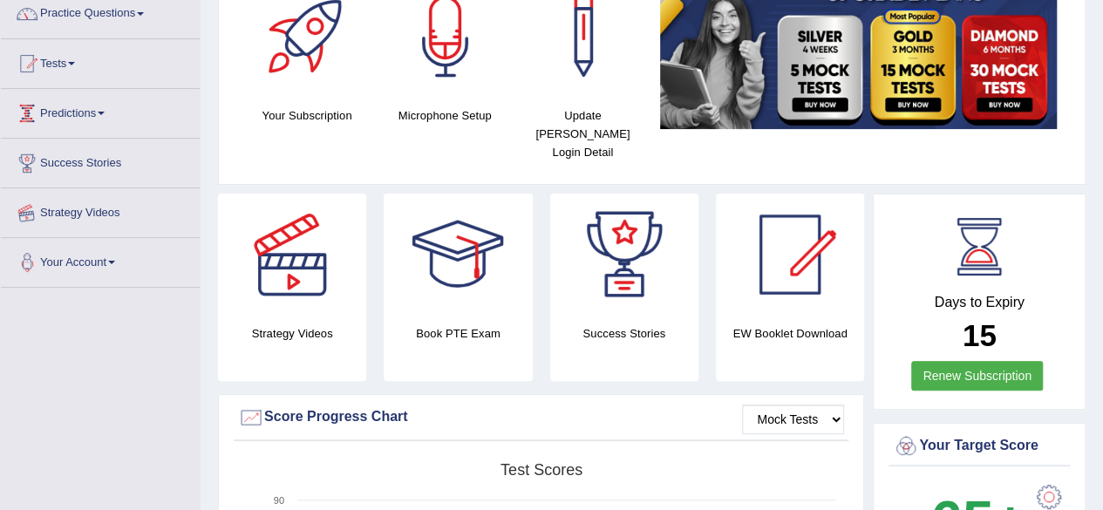
scroll to position [87, 0]
